Goal: Entertainment & Leisure: Consume media (video, audio)

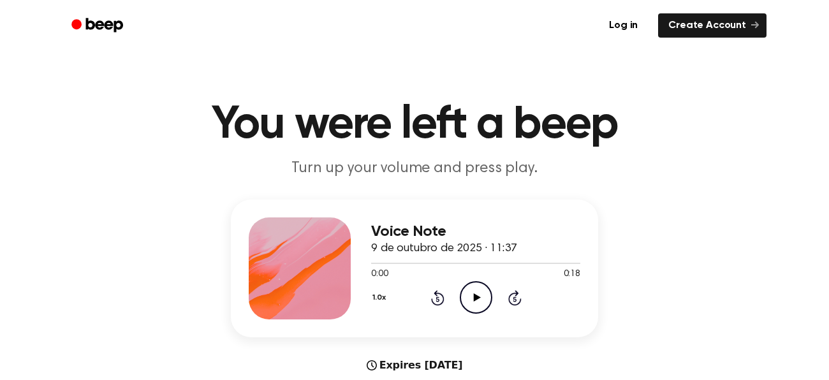
click at [469, 304] on icon "Play Audio" at bounding box center [476, 297] width 33 height 33
click at [471, 297] on icon "Play Audio" at bounding box center [476, 297] width 33 height 33
click at [473, 306] on icon "Play Audio" at bounding box center [476, 297] width 33 height 33
click at [482, 293] on icon "Play Audio" at bounding box center [476, 297] width 33 height 33
